Goal: Task Accomplishment & Management: Manage account settings

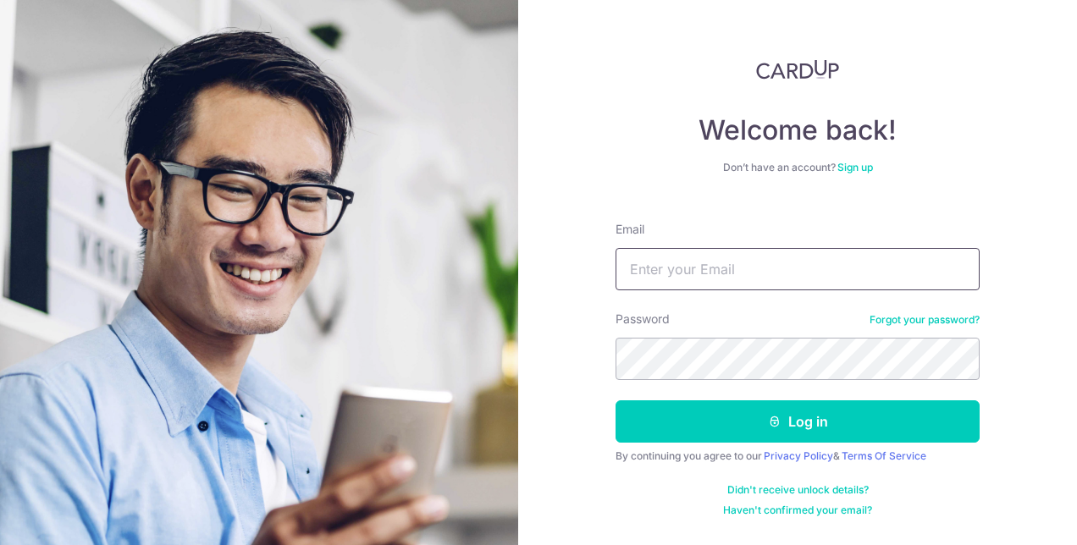
click at [706, 275] on input "Email" at bounding box center [798, 269] width 364 height 42
type input "[EMAIL_ADDRESS][DOMAIN_NAME]"
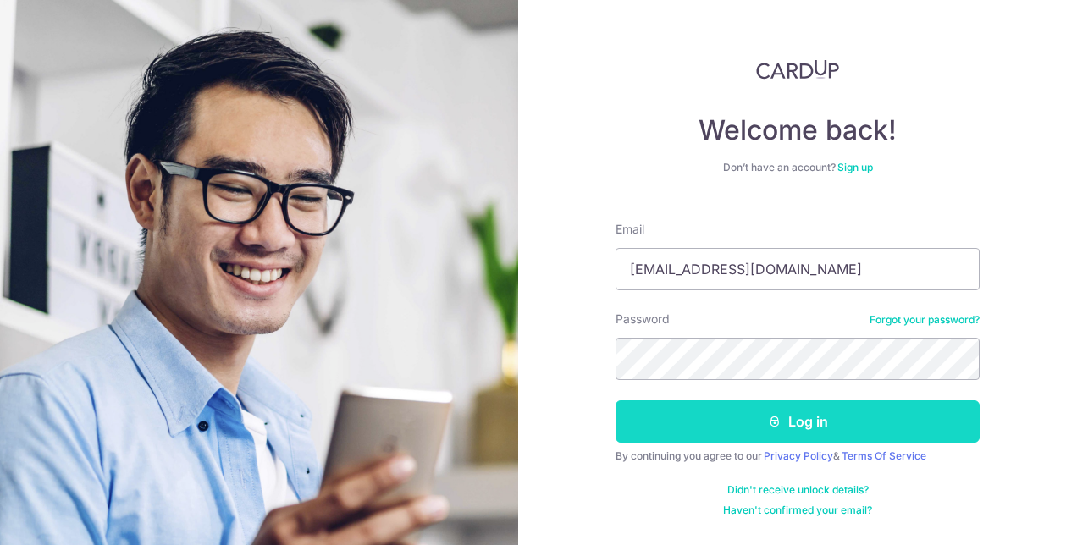
click at [742, 429] on button "Log in" at bounding box center [798, 422] width 364 height 42
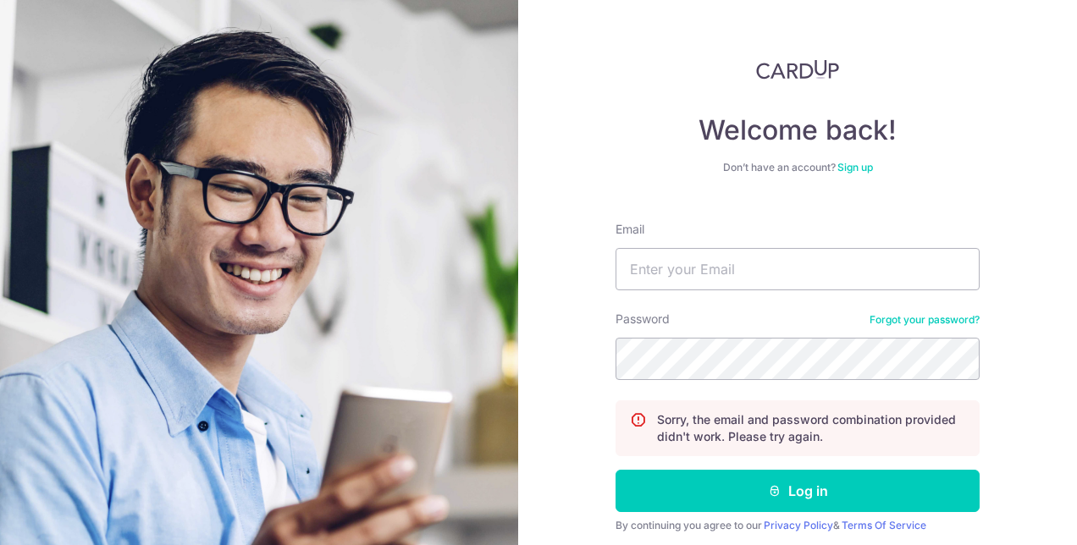
click at [959, 317] on link "Forgot your password?" at bounding box center [925, 320] width 110 height 14
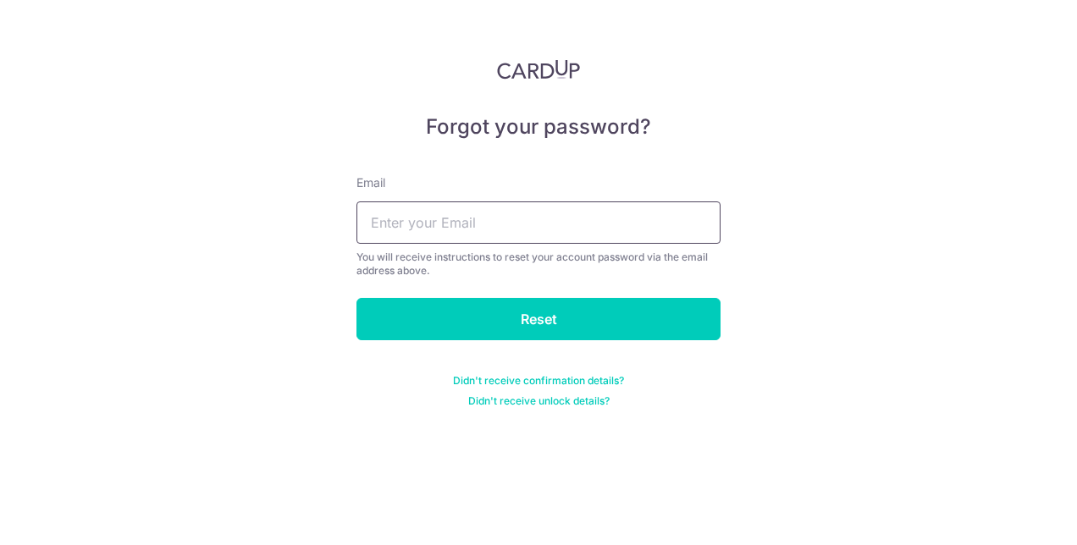
click at [550, 229] on input "text" at bounding box center [539, 223] width 364 height 42
type input "jerylpoh@gmail.com"
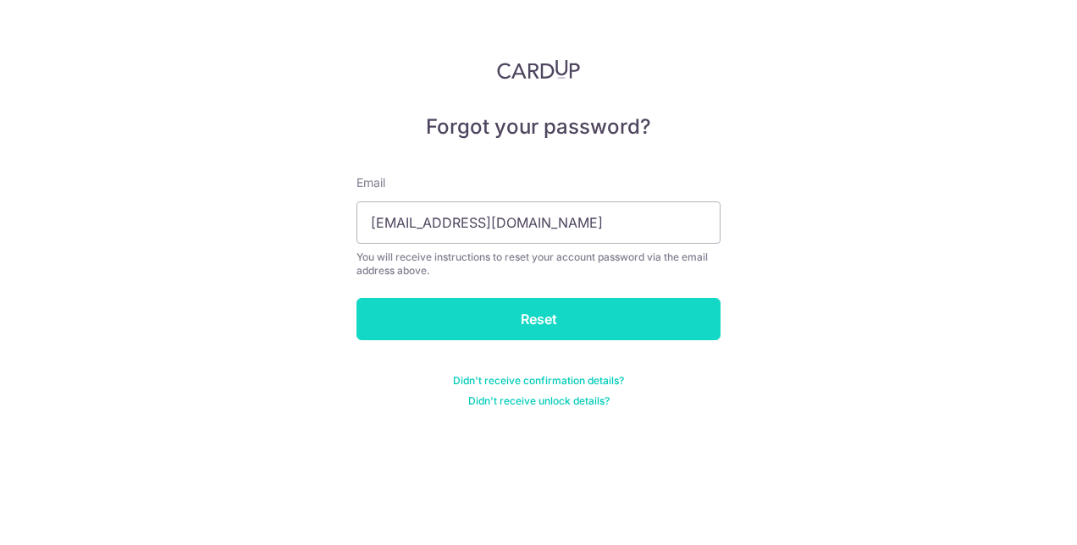
click at [512, 307] on input "Reset" at bounding box center [539, 319] width 364 height 42
